Goal: Information Seeking & Learning: Learn about a topic

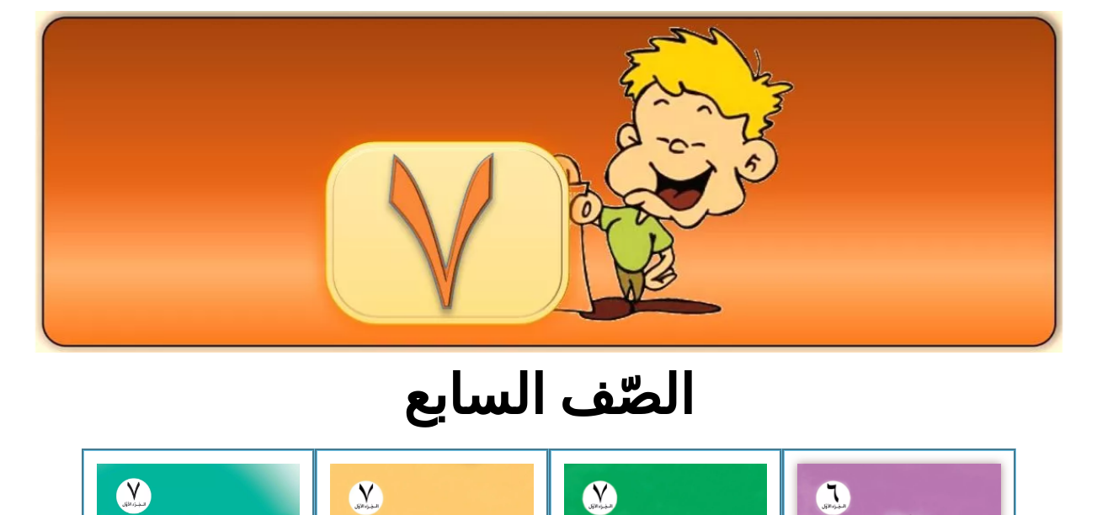
scroll to position [19, 0]
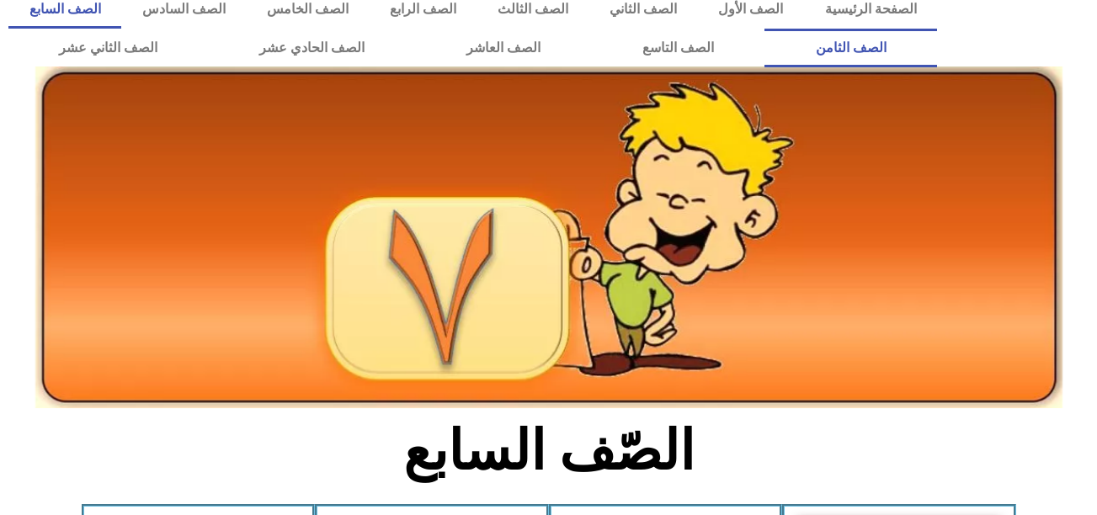
click at [765, 29] on link "الصف الثامن" at bounding box center [851, 48] width 173 height 39
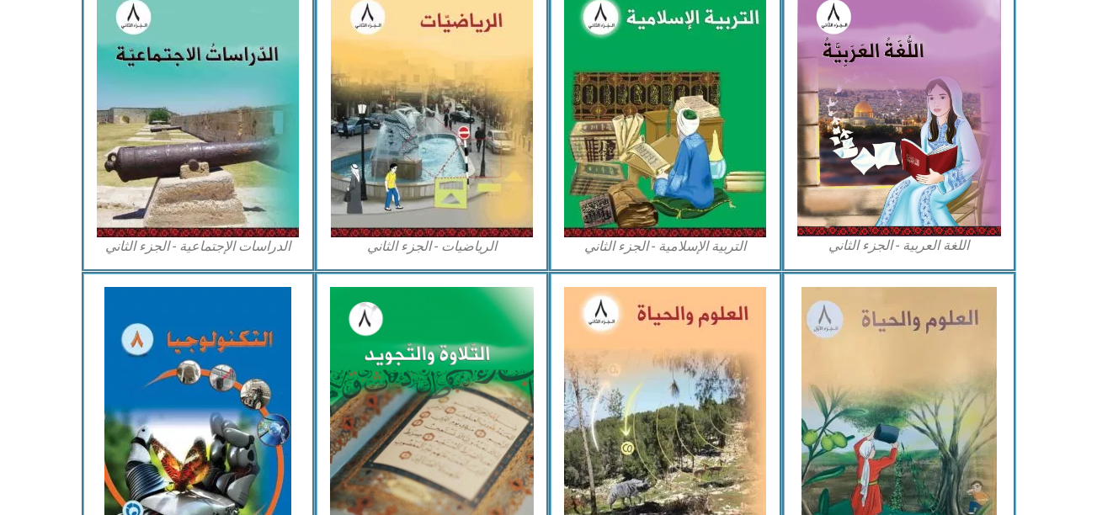
scroll to position [984, 0]
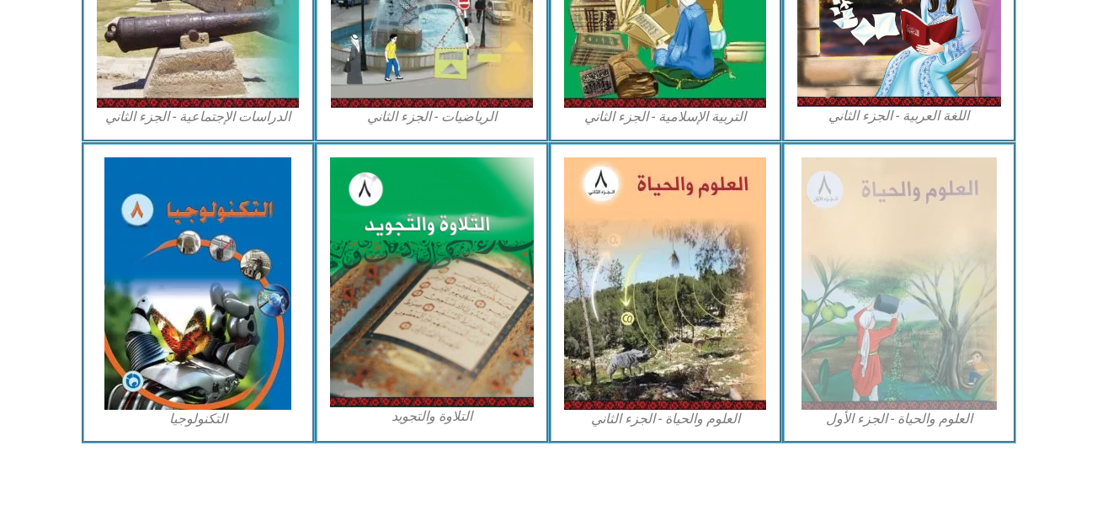
click at [870, 419] on figcaption "العلوم والحياة - الجزء الأول" at bounding box center [900, 419] width 204 height 19
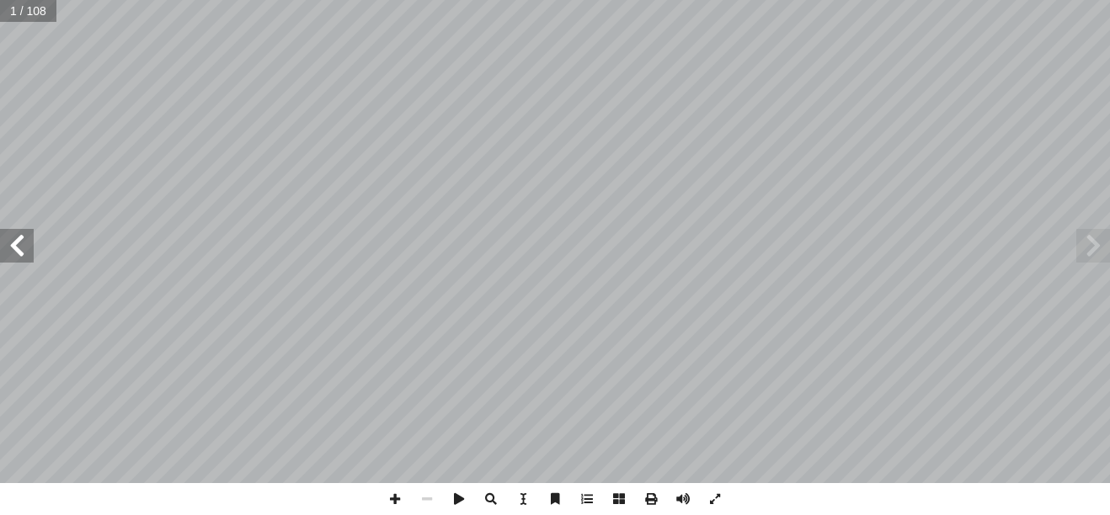
click at [13, 252] on span at bounding box center [17, 246] width 34 height 34
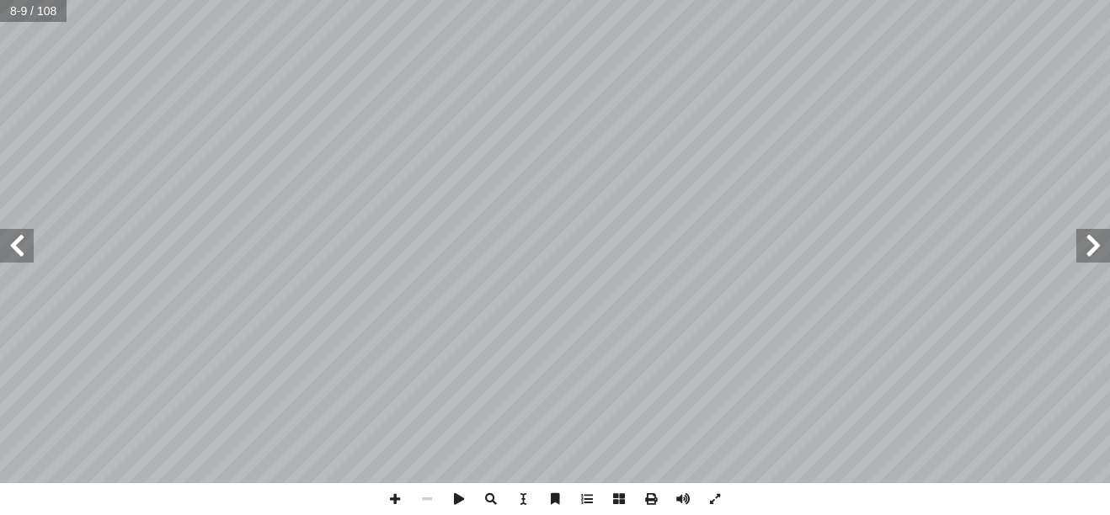
click at [13, 252] on span at bounding box center [17, 246] width 34 height 34
click at [1092, 251] on span at bounding box center [1093, 246] width 34 height 34
click at [397, 495] on span at bounding box center [395, 499] width 32 height 32
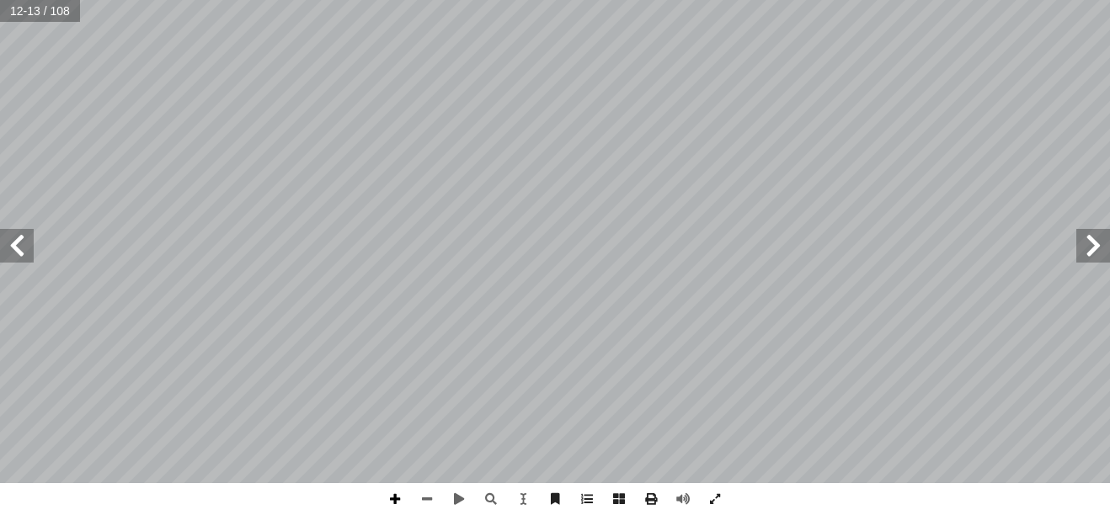
click at [394, 503] on span at bounding box center [395, 499] width 32 height 32
